Goal: Feedback & Contribution: Submit feedback/report problem

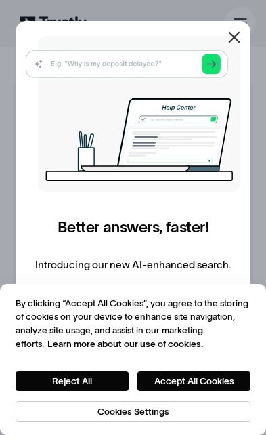
click at [240, 32] on icon at bounding box center [234, 37] width 16 height 16
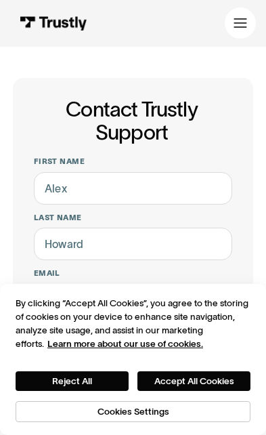
scroll to position [23, 0]
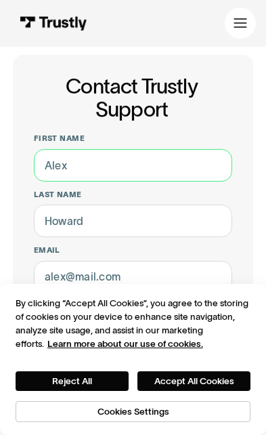
click at [113, 165] on input "First name" at bounding box center [133, 165] width 199 height 33
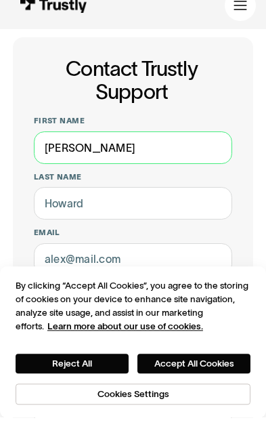
type input "[PERSON_NAME]"
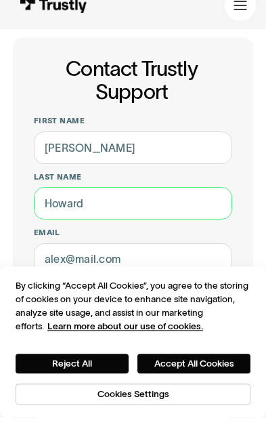
click at [108, 205] on input "Last name" at bounding box center [133, 221] width 199 height 33
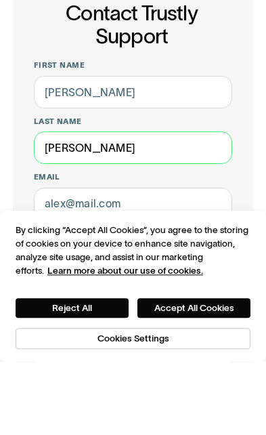
type input "[PERSON_NAME]"
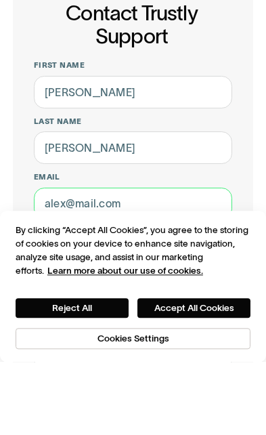
click at [130, 261] on input "Email" at bounding box center [133, 277] width 199 height 33
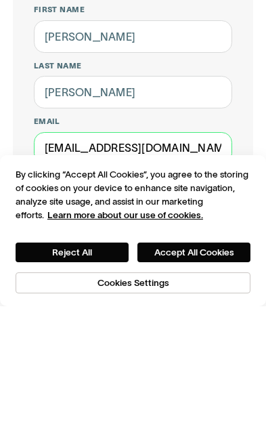
type input "[EMAIL_ADDRESS][DOMAIN_NAME]"
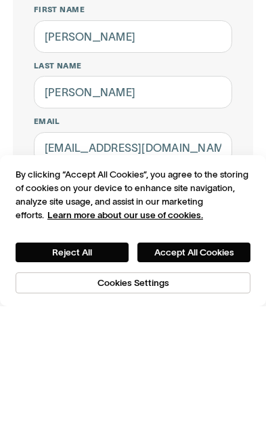
click at [126, 317] on input "Phone (Optional)" at bounding box center [133, 333] width 199 height 33
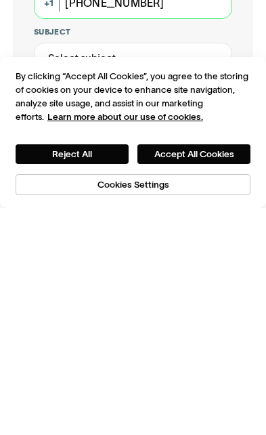
scroll to position [126, 0]
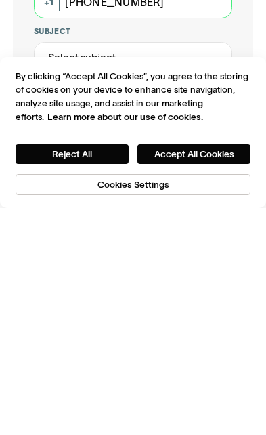
type input "[PHONE_NUMBER]"
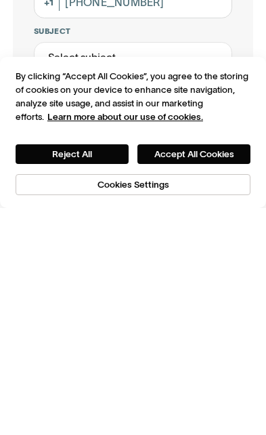
click at [222, 325] on textarea "How can we help you?" at bounding box center [133, 364] width 199 height 78
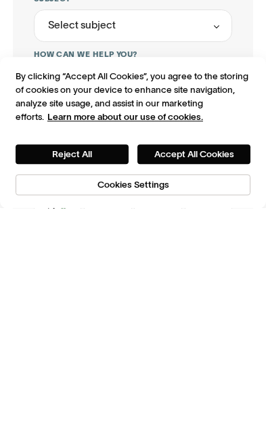
scroll to position [386, 0]
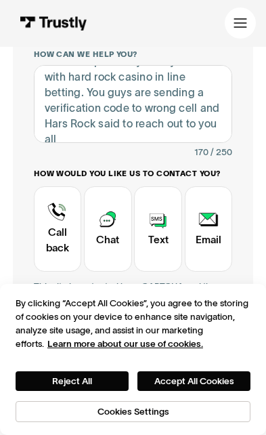
click at [153, 357] on input "Submit" at bounding box center [133, 352] width 199 height 27
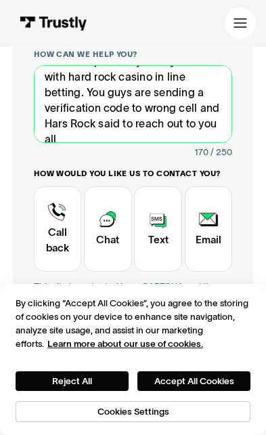
click at [62, 117] on textarea "Need to update my trustly account with hard rock casino in line betting. You gu…" at bounding box center [133, 104] width 199 height 78
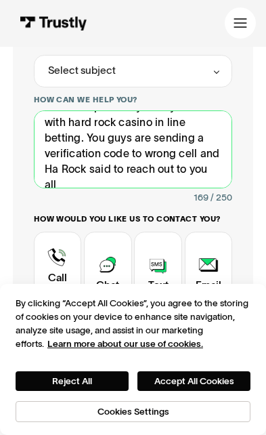
scroll to position [14, 0]
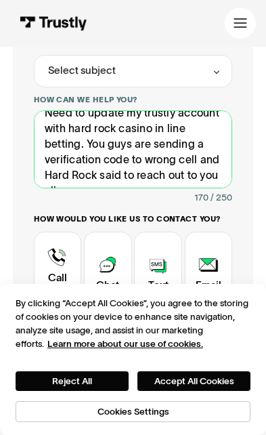
type textarea "Need to update my trustly account with hard rock casino in line betting. You gu…"
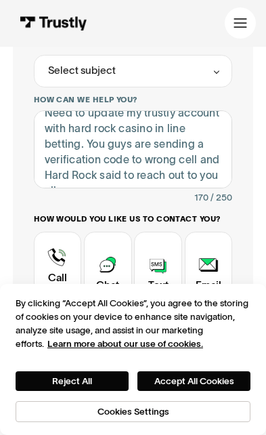
click at [158, 256] on div "Contact Trustly Support" at bounding box center [158, 274] width 48 height 85
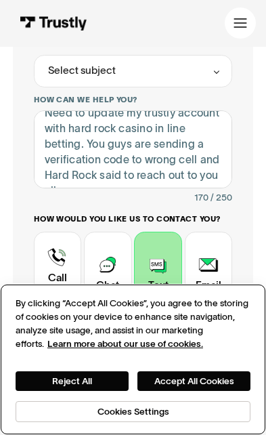
click at [187, 391] on button "Accept All Cookies" at bounding box center [194, 382] width 113 height 20
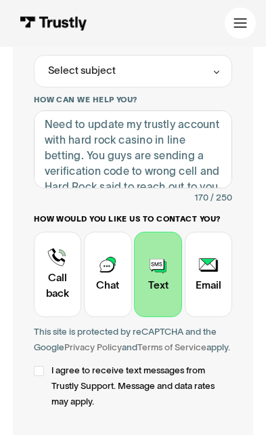
scroll to position [3, 0]
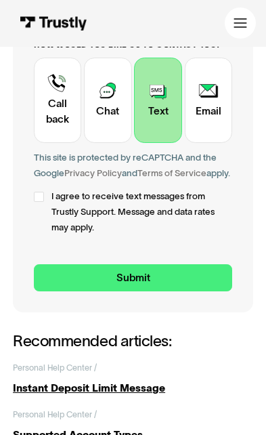
click at [130, 281] on input "Submit" at bounding box center [133, 277] width 199 height 27
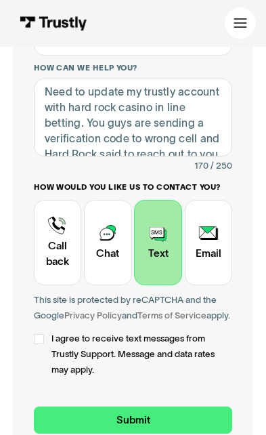
scroll to position [380, 0]
